Goal: Information Seeking & Learning: Learn about a topic

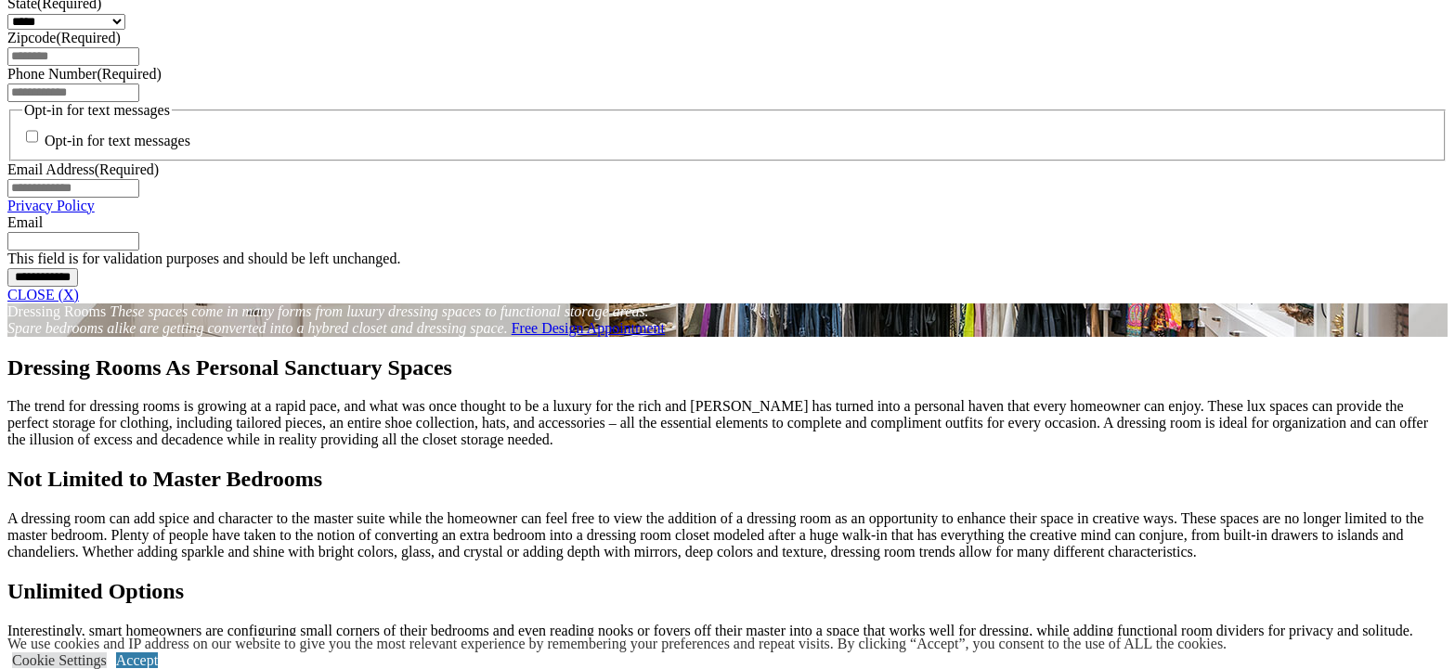
scroll to position [1301, 0]
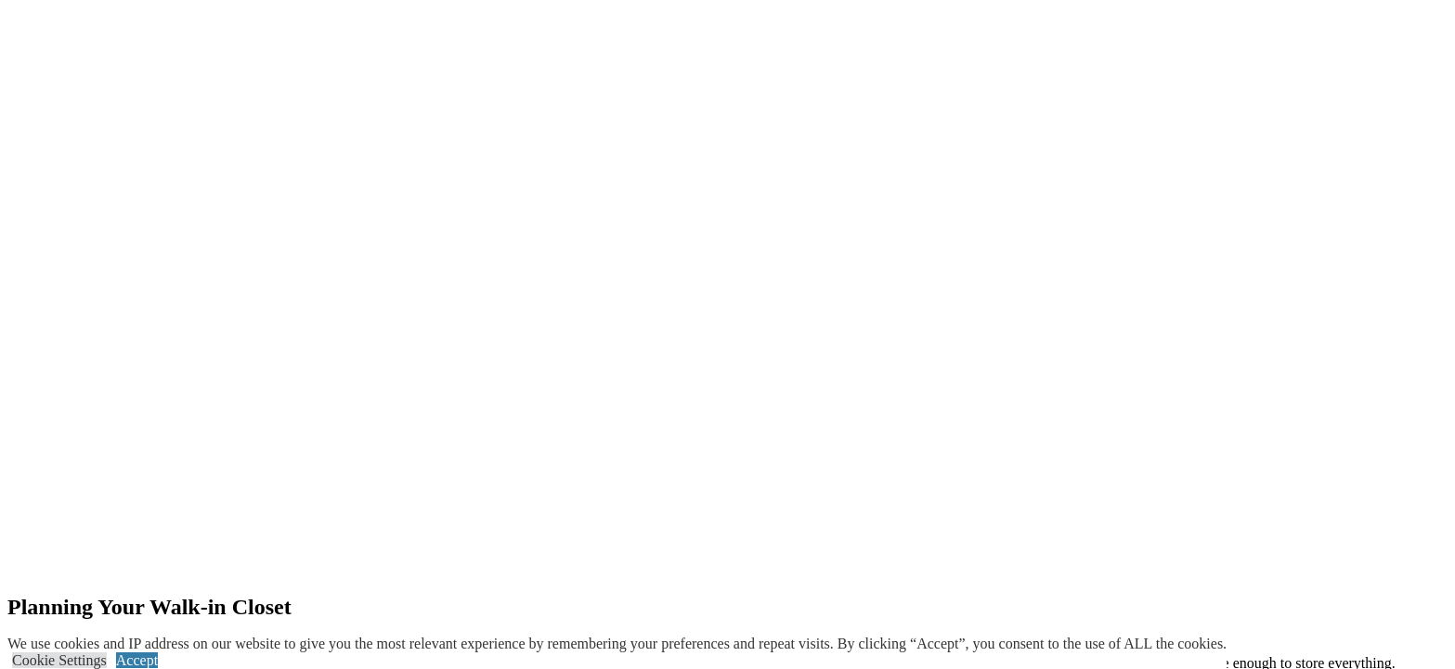
scroll to position [2692, 0]
